Goal: Transaction & Acquisition: Subscribe to service/newsletter

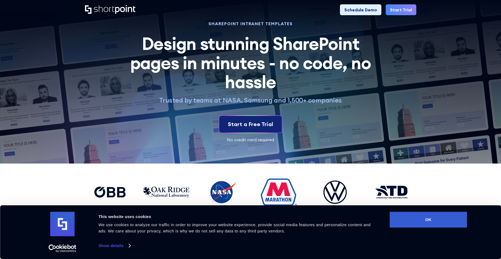
click at [267, 125] on div "Start a Free Trial" at bounding box center [250, 124] width 45 height 8
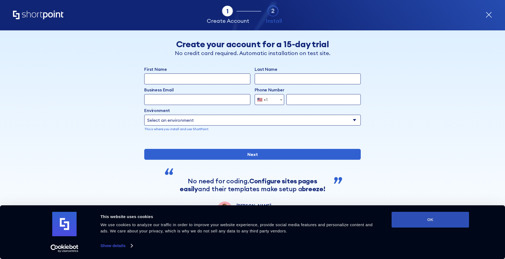
click at [430, 219] on button "OK" at bounding box center [430, 219] width 77 height 16
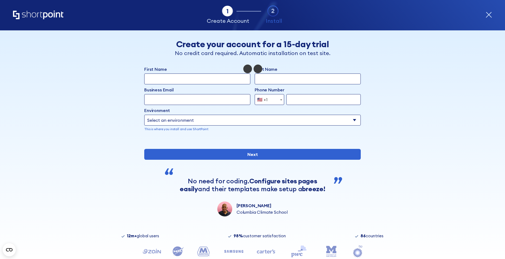
click at [195, 120] on select "Select an environment Microsoft 365 SharePoint Online SharePoint Subscription E…" at bounding box center [252, 120] width 217 height 11
click at [80, 112] on div "Tab 1 Tab 2 Tab 3 Tab 4 Tell us more about you New customer Existing customer B…" at bounding box center [252, 144] width 505 height 228
